Goal: Task Accomplishment & Management: Complete application form

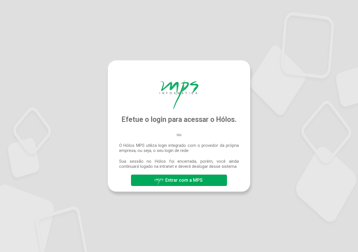
click at [201, 183] on span "Entrar com a MPS" at bounding box center [179, 180] width 50 height 10
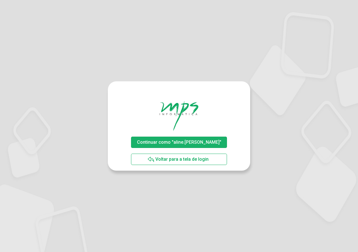
click at [204, 140] on span "Continuar como "aline.rodrigues"" at bounding box center [179, 141] width 84 height 5
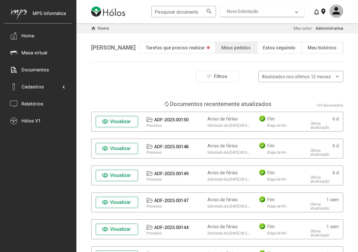
click at [263, 7] on mat-expansion-panel-header "Nova Solicitação" at bounding box center [262, 11] width 84 height 11
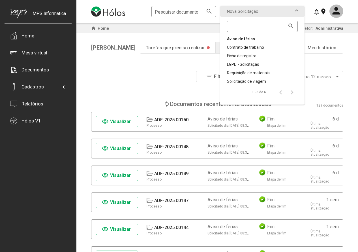
click at [249, 39] on div "Aviso de férias" at bounding box center [262, 39] width 71 height 6
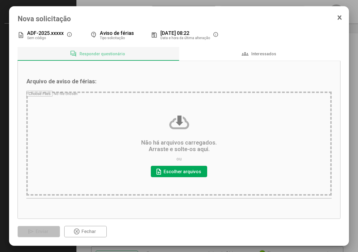
click at [169, 171] on input "file" at bounding box center [179, 145] width 306 height 108
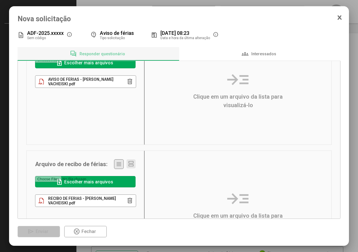
scroll to position [98, 0]
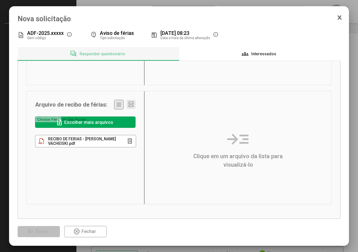
drag, startPoint x: 274, startPoint y: 54, endPoint x: 271, endPoint y: 55, distance: 3.2
click at [273, 54] on span "Interessados" at bounding box center [263, 54] width 25 height 5
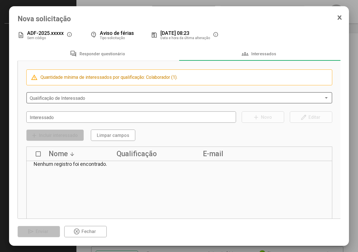
click at [83, 101] on span at bounding box center [177, 97] width 295 height 5
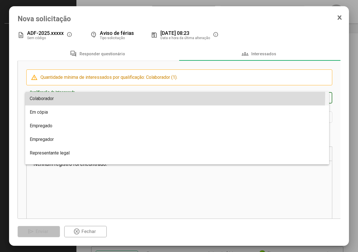
click at [52, 94] on span "Colaborador" at bounding box center [177, 99] width 295 height 14
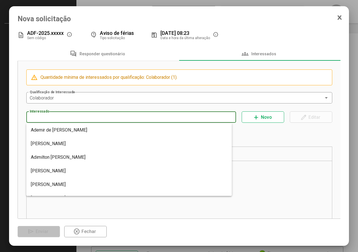
click at [63, 116] on input "Interessado" at bounding box center [131, 117] width 203 height 5
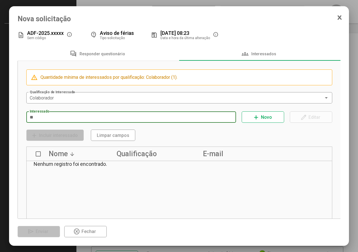
type input "*"
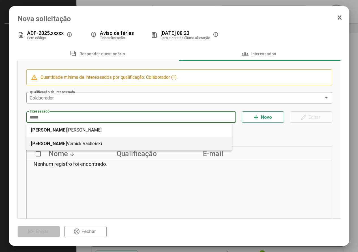
click at [65, 145] on mat-option "David Vernick Vacheiski" at bounding box center [129, 144] width 206 height 14
type input "**********"
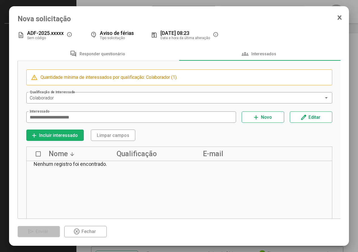
click at [65, 137] on span "Incluir interessado" at bounding box center [58, 135] width 39 height 5
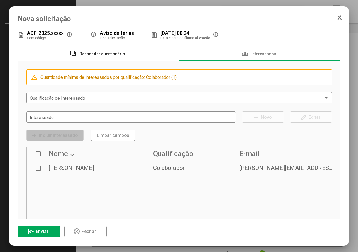
click at [96, 55] on span "Responder questionário" at bounding box center [103, 54] width 46 height 5
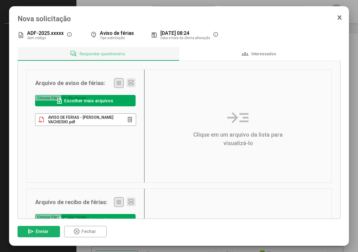
click at [42, 231] on span "Enviar" at bounding box center [42, 231] width 13 height 5
